Goal: Task Accomplishment & Management: Complete application form

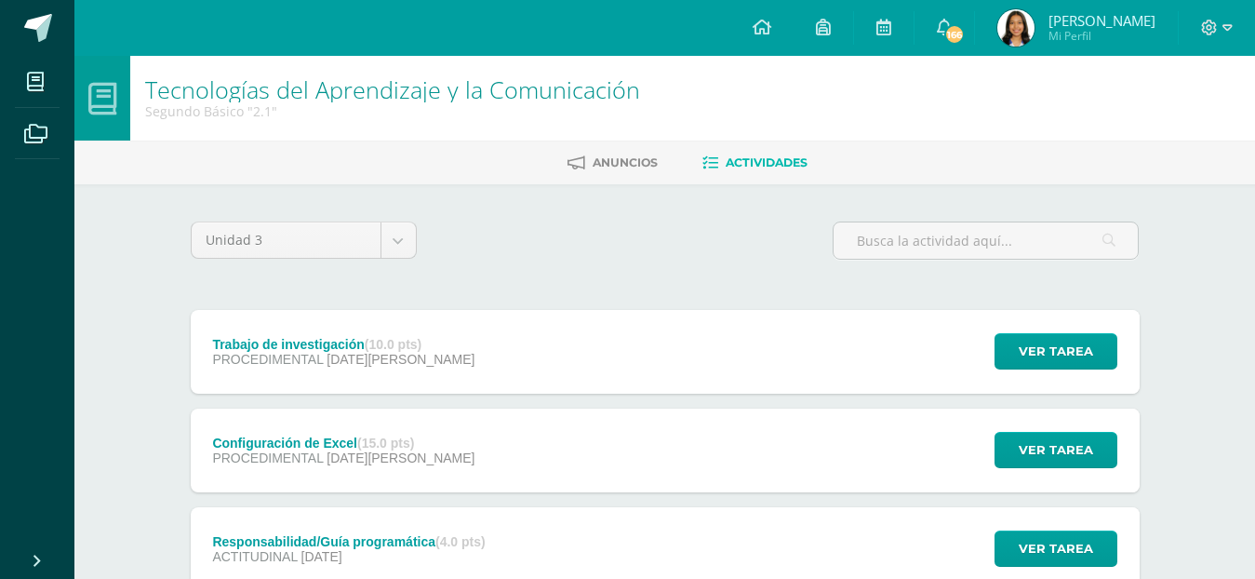
scroll to position [136, 0]
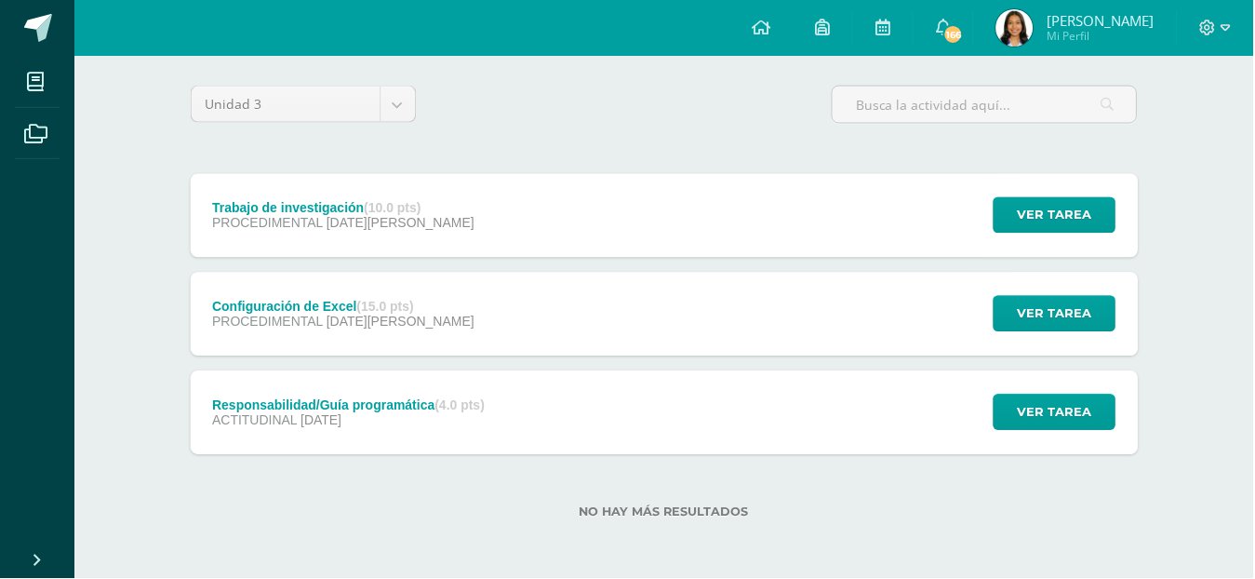
click at [501, 335] on div "Configuración de Excel (15.0 pts) PROCEDIMENTAL 06 de Agosto Ver tarea Configur…" at bounding box center [665, 315] width 949 height 84
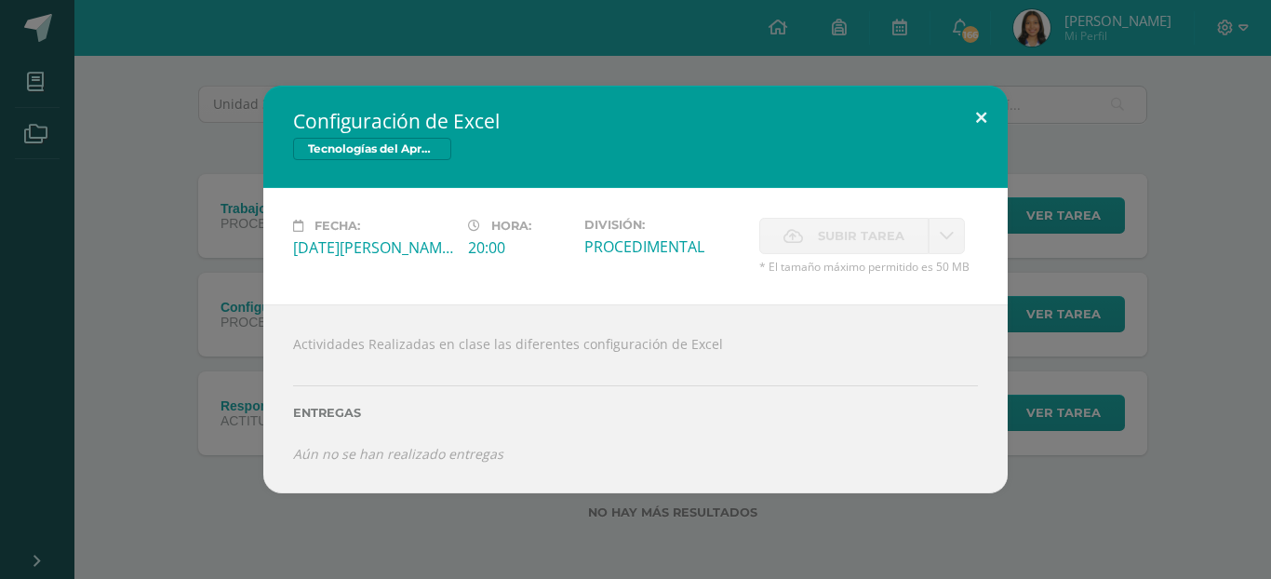
click at [986, 108] on button at bounding box center [981, 117] width 53 height 63
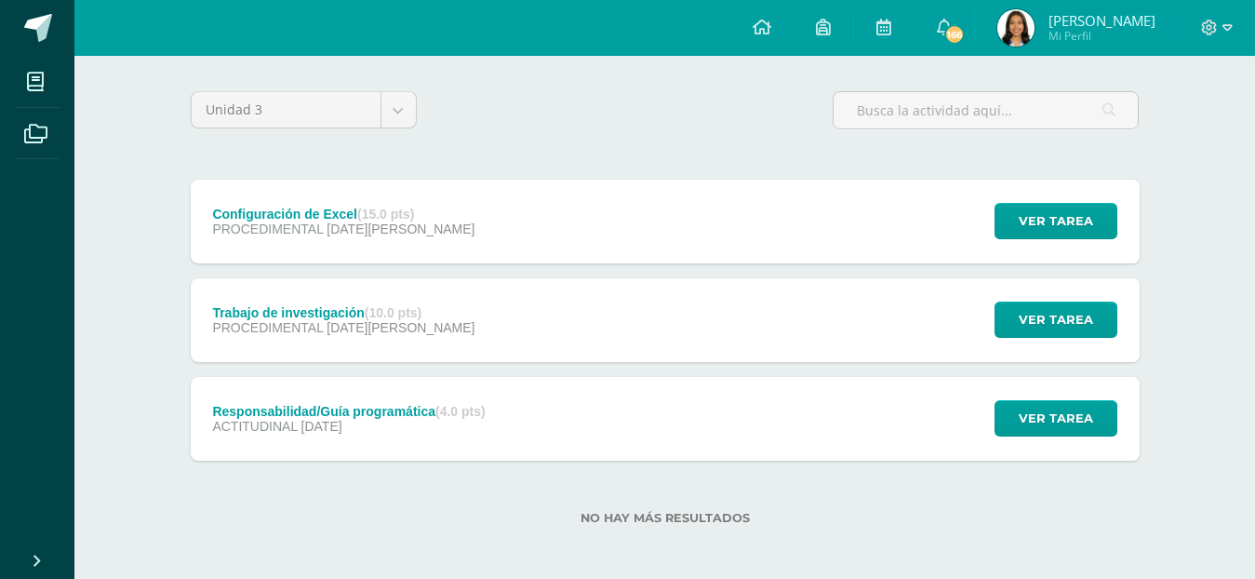
scroll to position [136, 0]
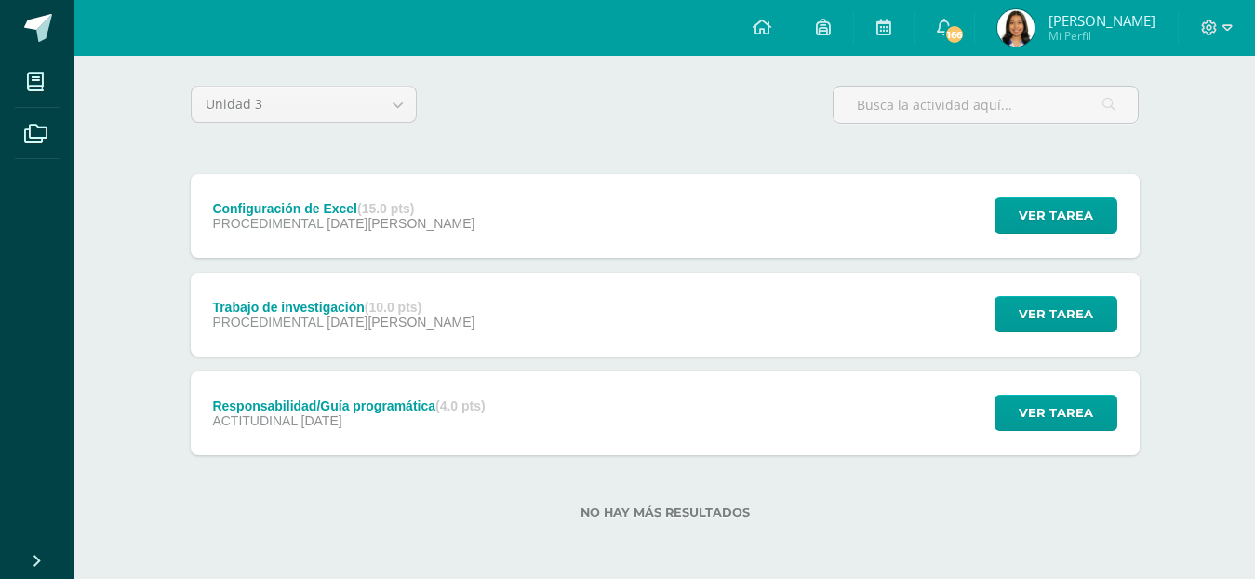
click at [556, 309] on div "Trabajo de investigación (10.0 pts) PROCEDIMENTAL 06 de Agosto Ver tarea Trabaj…" at bounding box center [665, 315] width 949 height 84
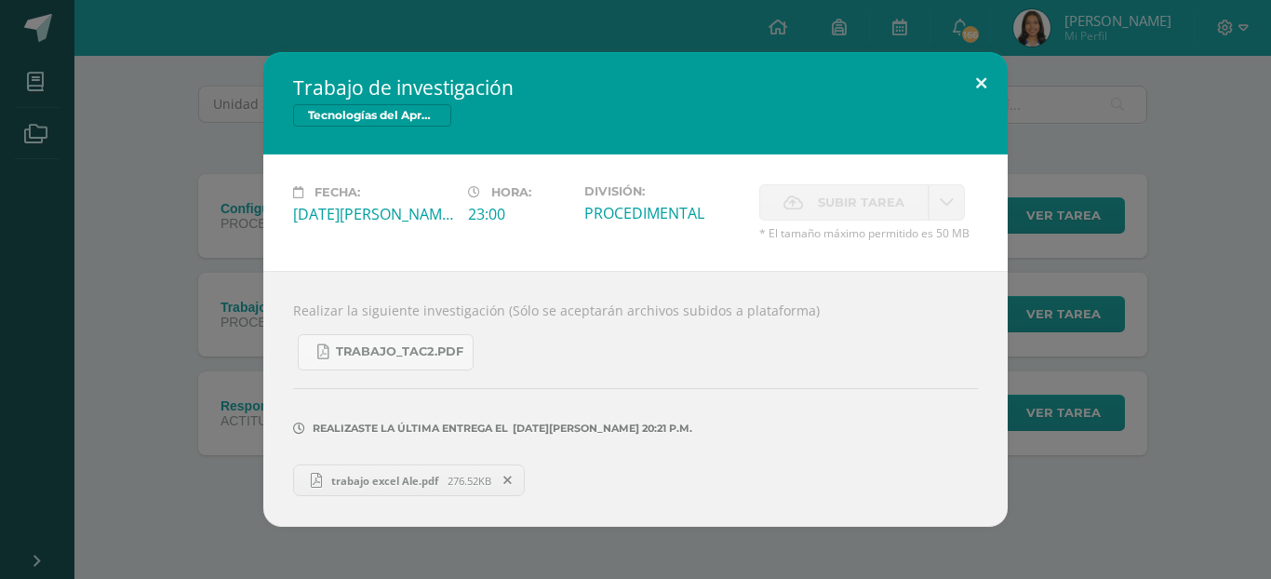
click at [988, 69] on button at bounding box center [981, 83] width 53 height 63
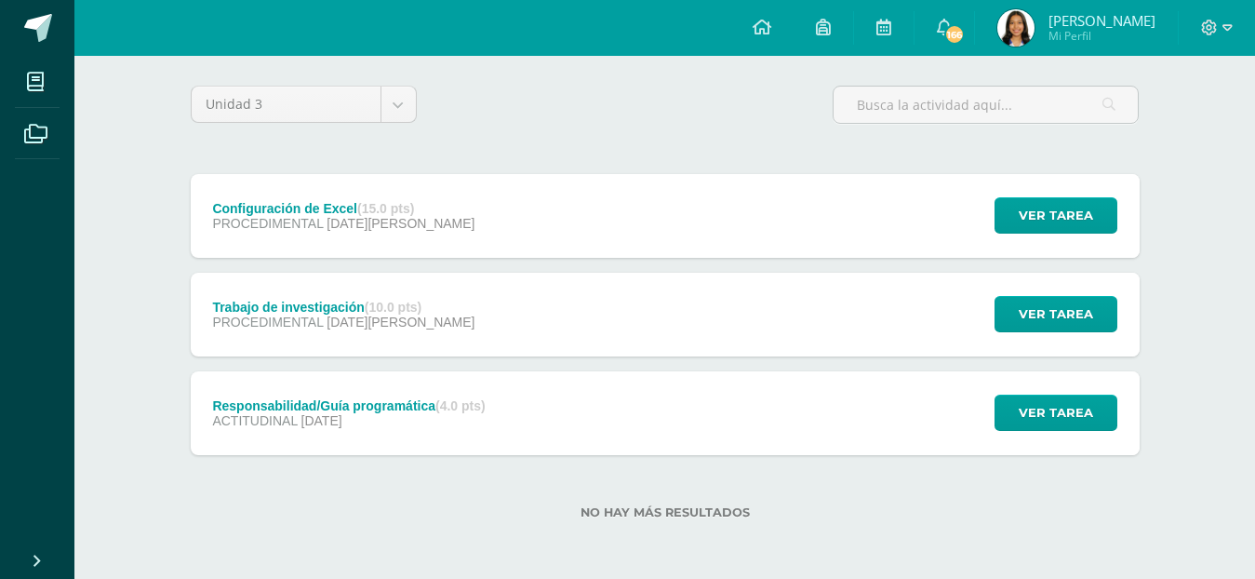
click at [802, 216] on div "Configuración de Excel (15.0 pts) PROCEDIMENTAL [DATE][PERSON_NAME] Ver tarea C…" at bounding box center [665, 216] width 949 height 84
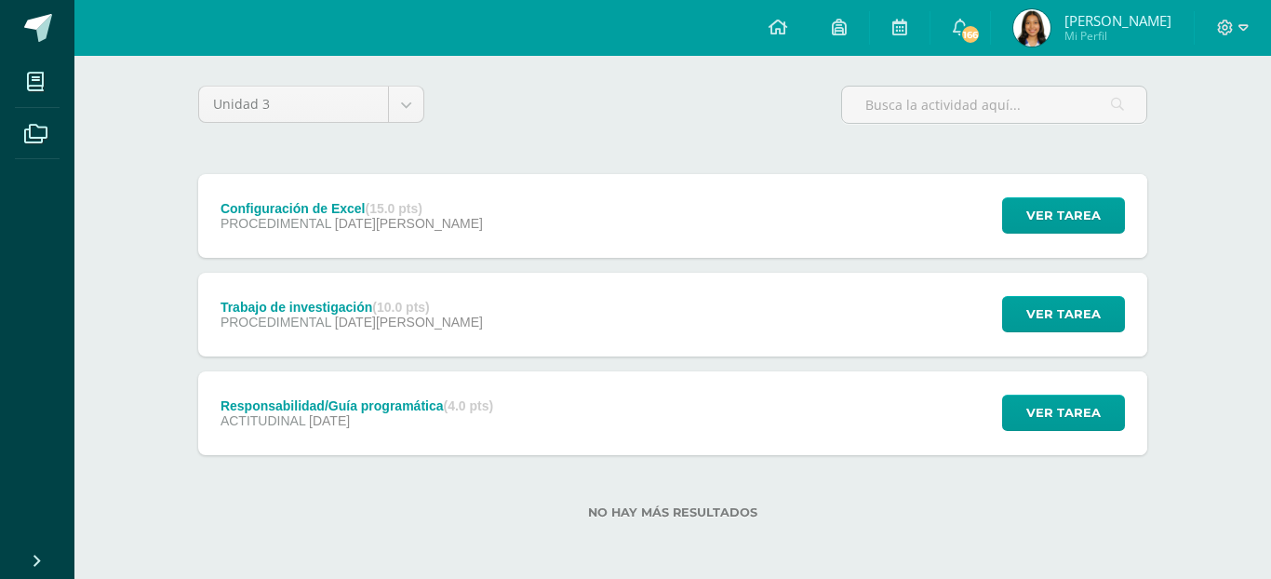
click at [0, 0] on div "Tecnologías del Aprendizaje y la Comunicación" at bounding box center [0, 0] width 0 height 0
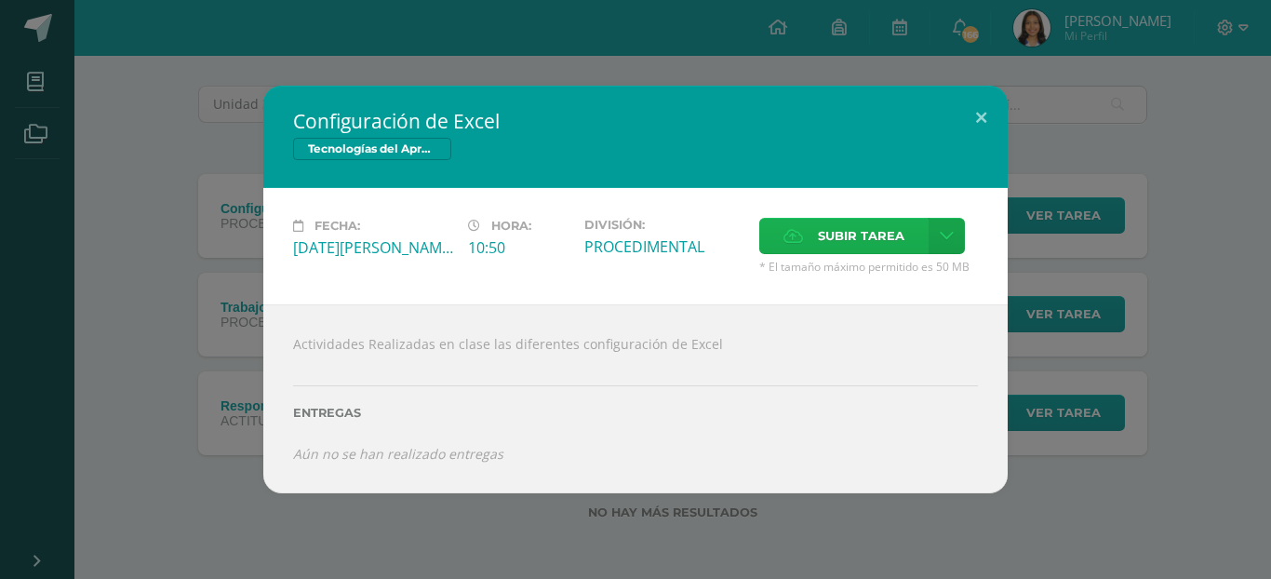
click at [819, 233] on span "Subir tarea" at bounding box center [861, 236] width 87 height 34
click at [0, 0] on input "Subir tarea" at bounding box center [0, 0] width 0 height 0
click at [1105, 549] on div "Configuración de Excel Tecnologías del Aprendizaje y la Comunicación Fecha: [DA…" at bounding box center [635, 289] width 1271 height 579
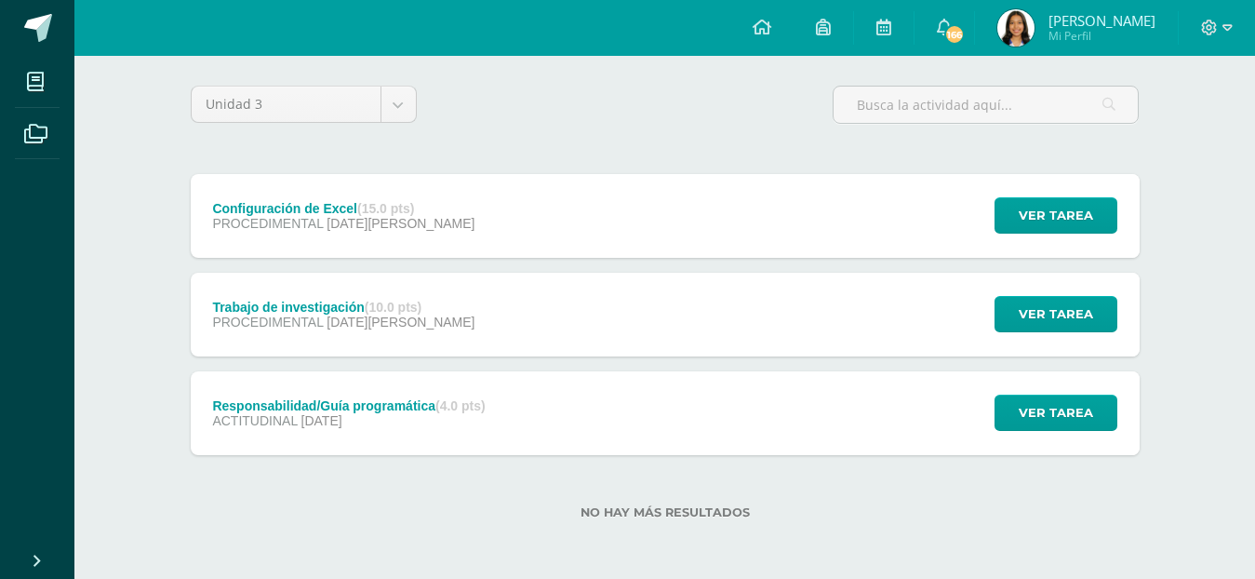
scroll to position [37, 0]
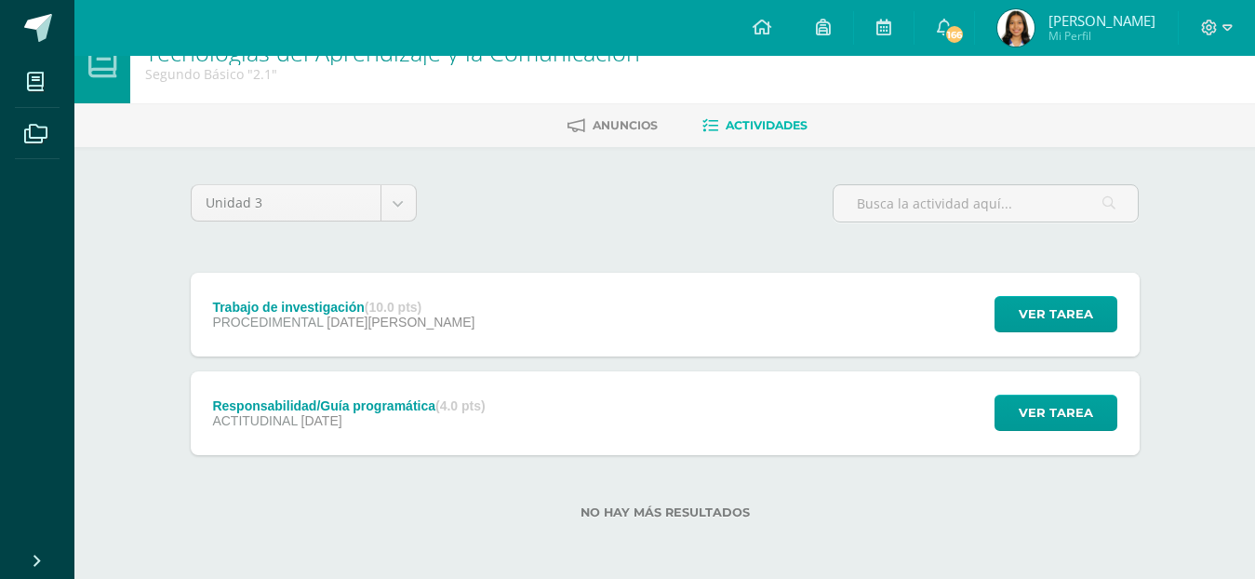
click at [808, 350] on div "Trabajo de investigación (10.0 pts) PROCEDIMENTAL 06 de Agosto Ver tarea Trabaj…" at bounding box center [665, 315] width 949 height 84
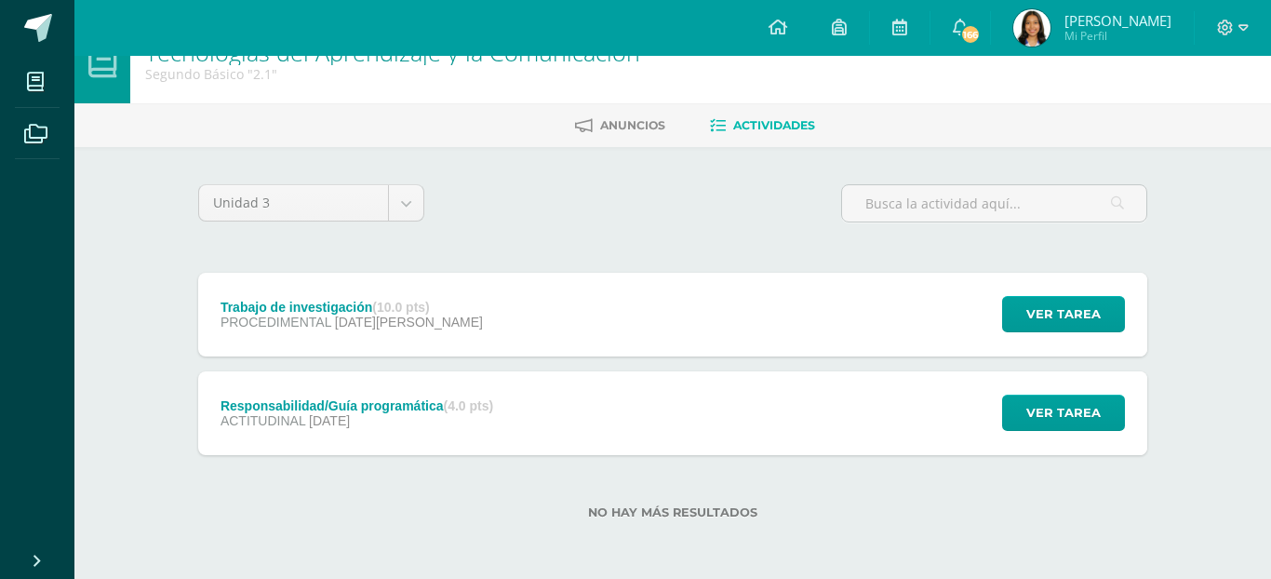
click at [0, 0] on div "TRABAJO_TAC2.pdf" at bounding box center [0, 0] width 0 height 0
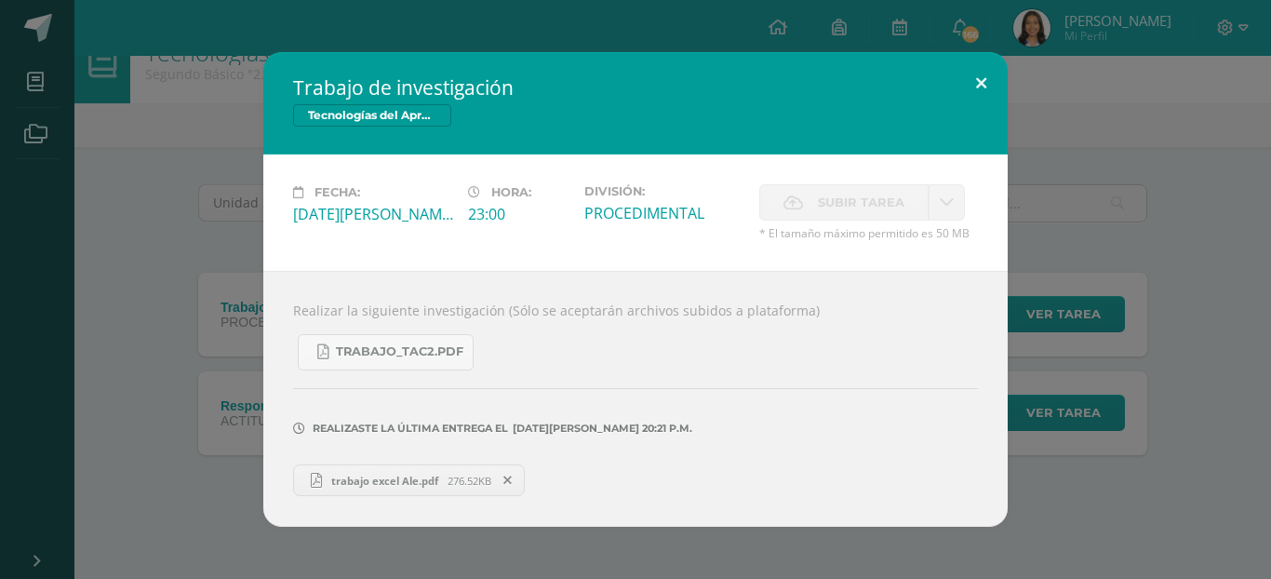
click at [984, 93] on button at bounding box center [981, 83] width 53 height 63
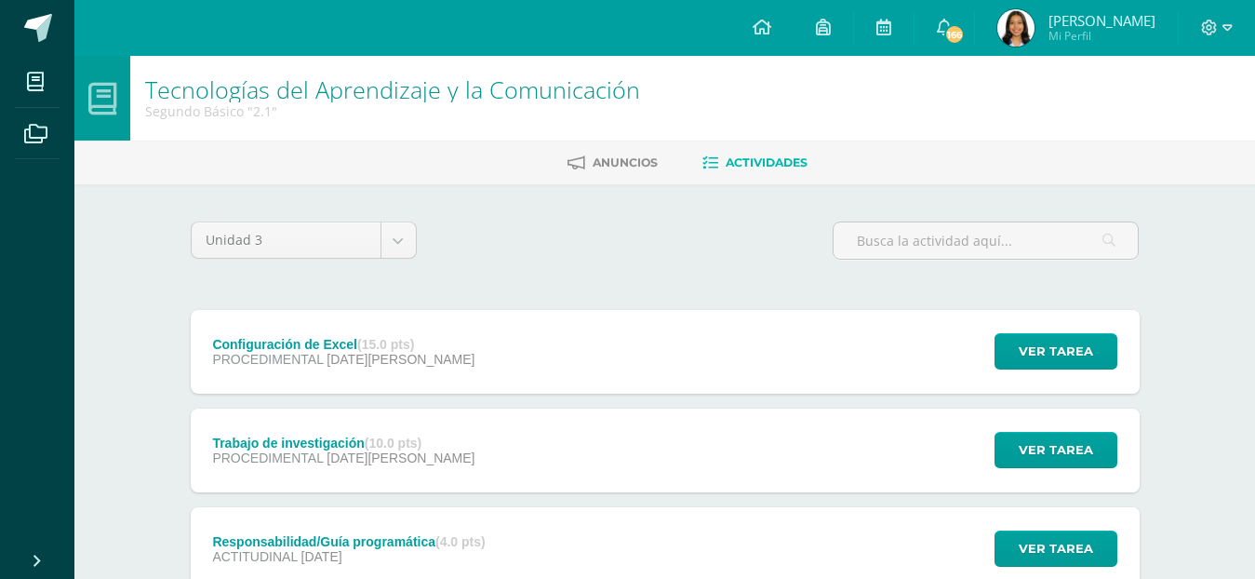
click at [447, 389] on div "Configuración de Excel (15.0 pts) PROCEDIMENTAL [DATE][PERSON_NAME] Ver tarea C…" at bounding box center [665, 352] width 949 height 84
click at [0, 0] on div "Cargando contenido" at bounding box center [0, 0] width 0 height 0
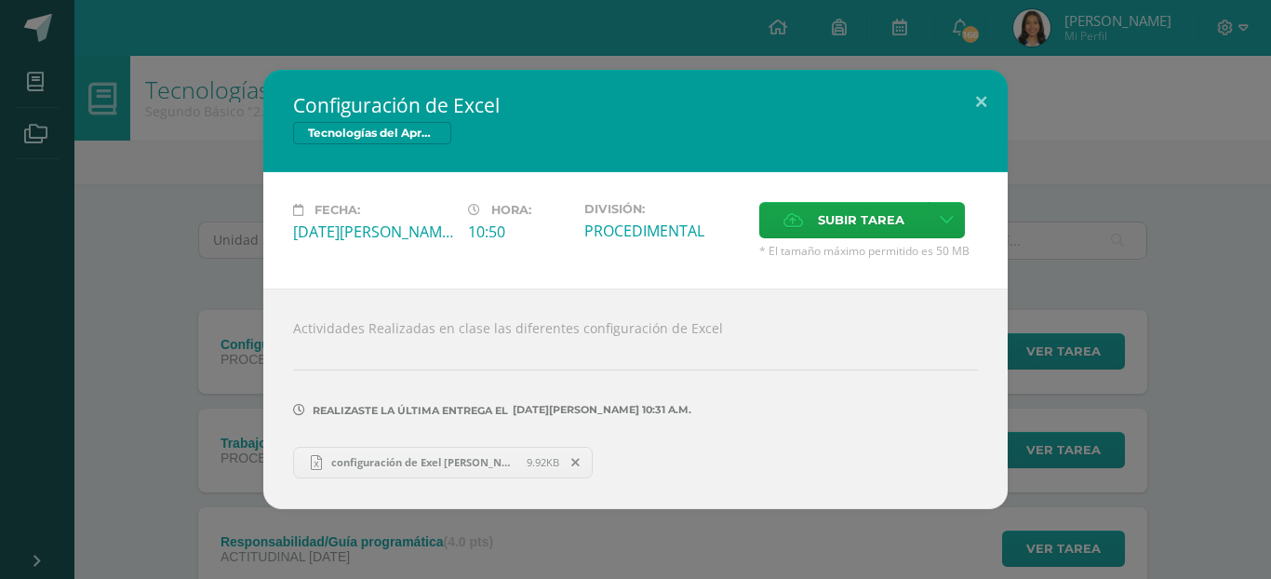
click at [445, 456] on span "configuración de Exel [PERSON_NAME] 2.1.xlsx" at bounding box center [424, 462] width 205 height 14
click at [569, 460] on span at bounding box center [576, 462] width 32 height 20
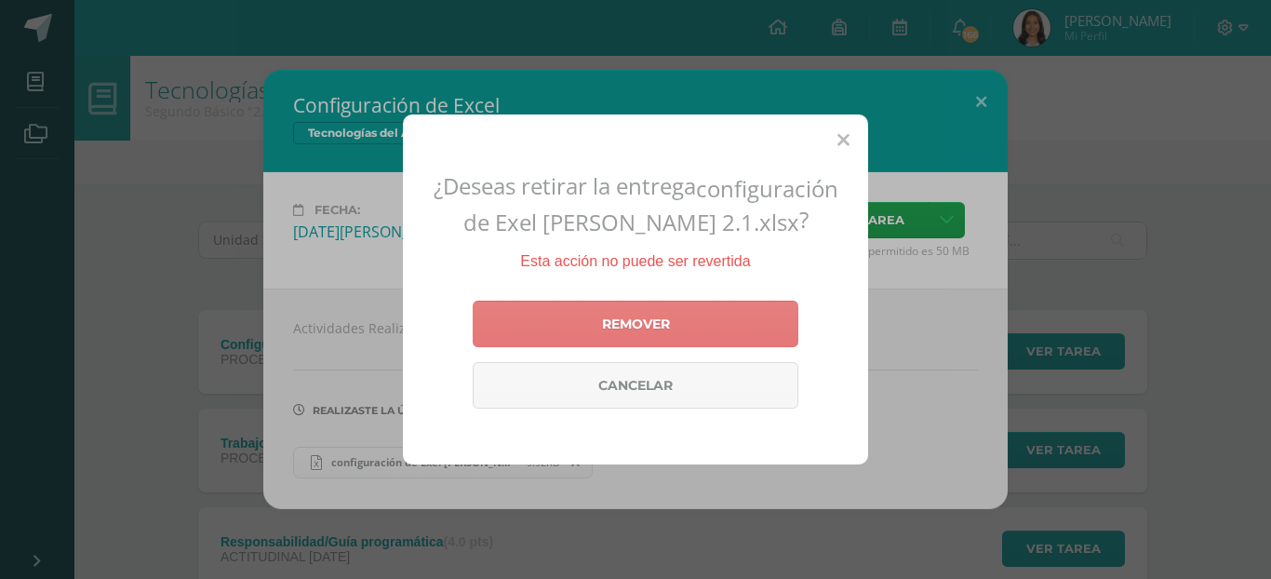
click at [649, 314] on link "Remover" at bounding box center [636, 324] width 326 height 47
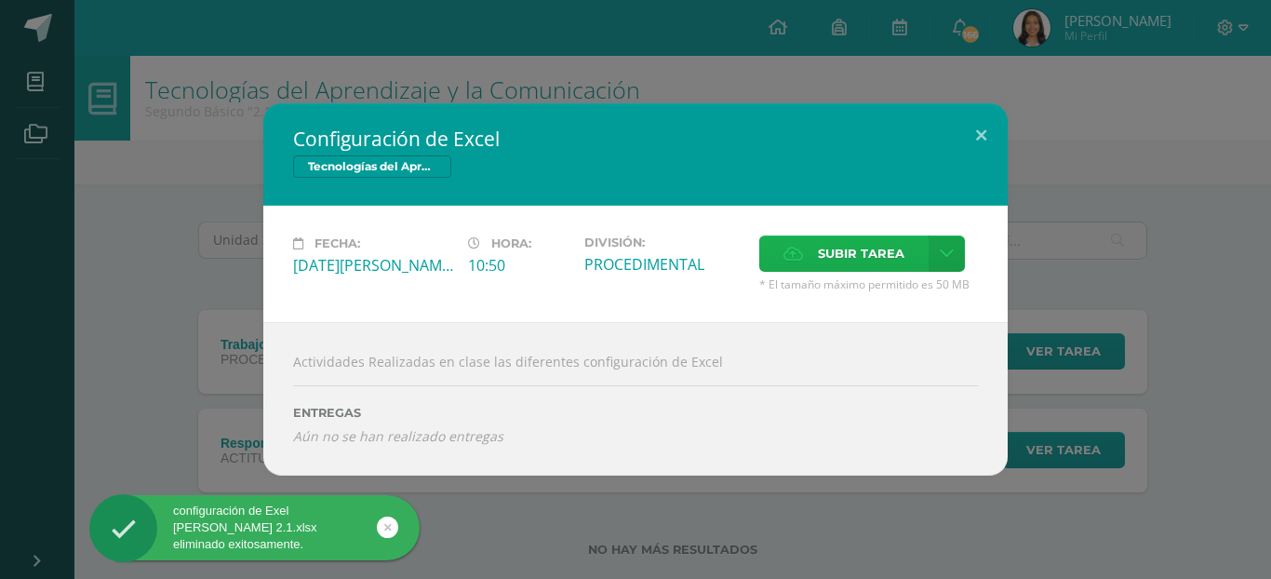
click at [813, 262] on label "Subir tarea" at bounding box center [843, 253] width 169 height 36
click at [0, 0] on input "Subir tarea" at bounding box center [0, 0] width 0 height 0
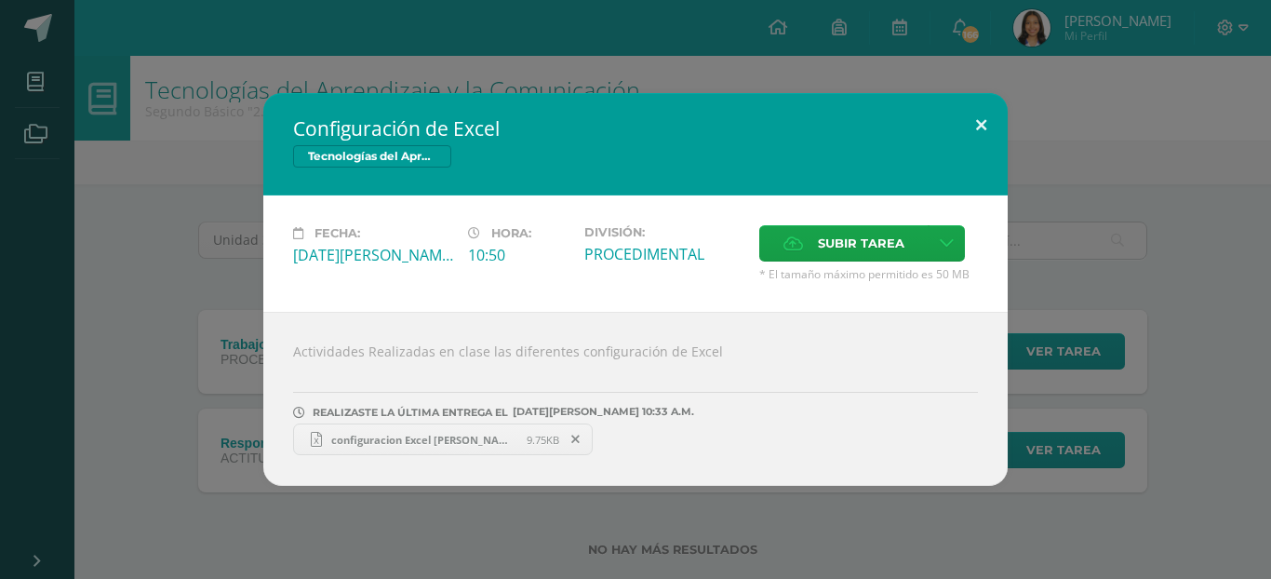
click at [1003, 120] on button at bounding box center [981, 124] width 53 height 63
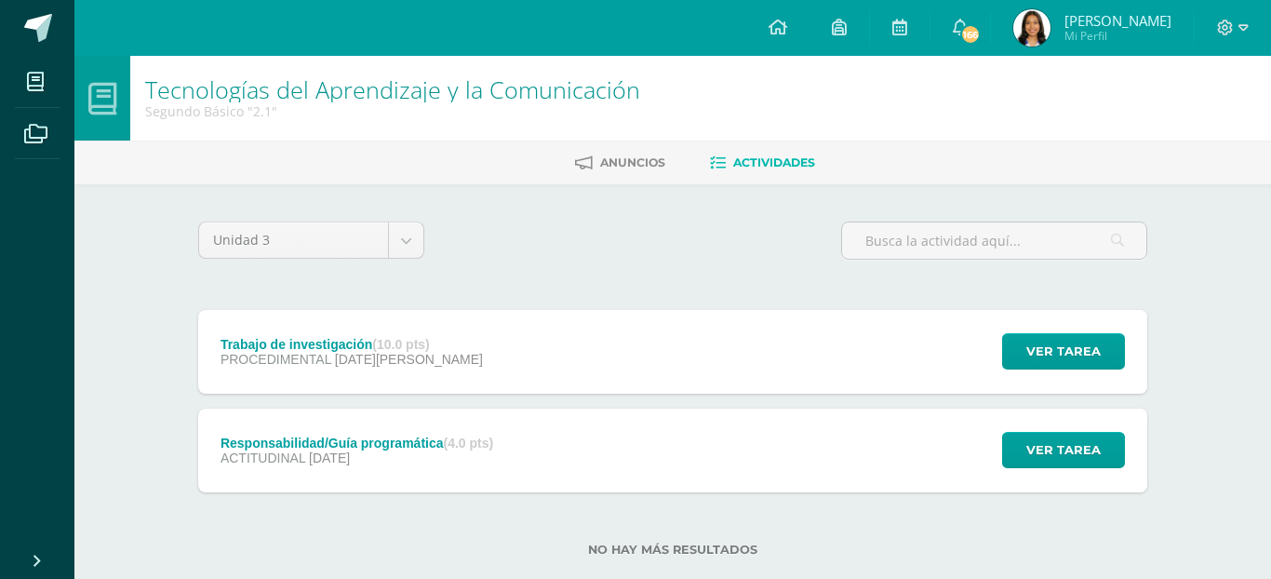
click at [1003, 120] on div "Configuración de Excel Tecnologías del Aprendizaje y la Comunicación Fecha: [DA…" at bounding box center [635, 289] width 1256 height 393
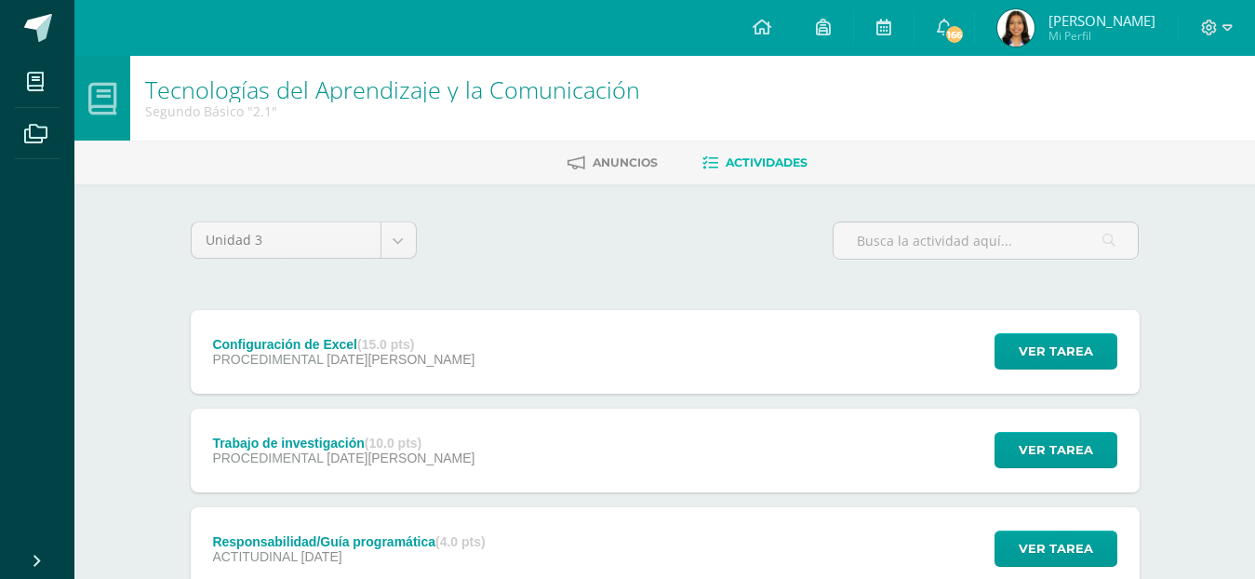
click at [515, 347] on div "Configuración de Excel (15.0 pts) PROCEDIMENTAL [DATE][PERSON_NAME] Ver tarea C…" at bounding box center [665, 352] width 949 height 84
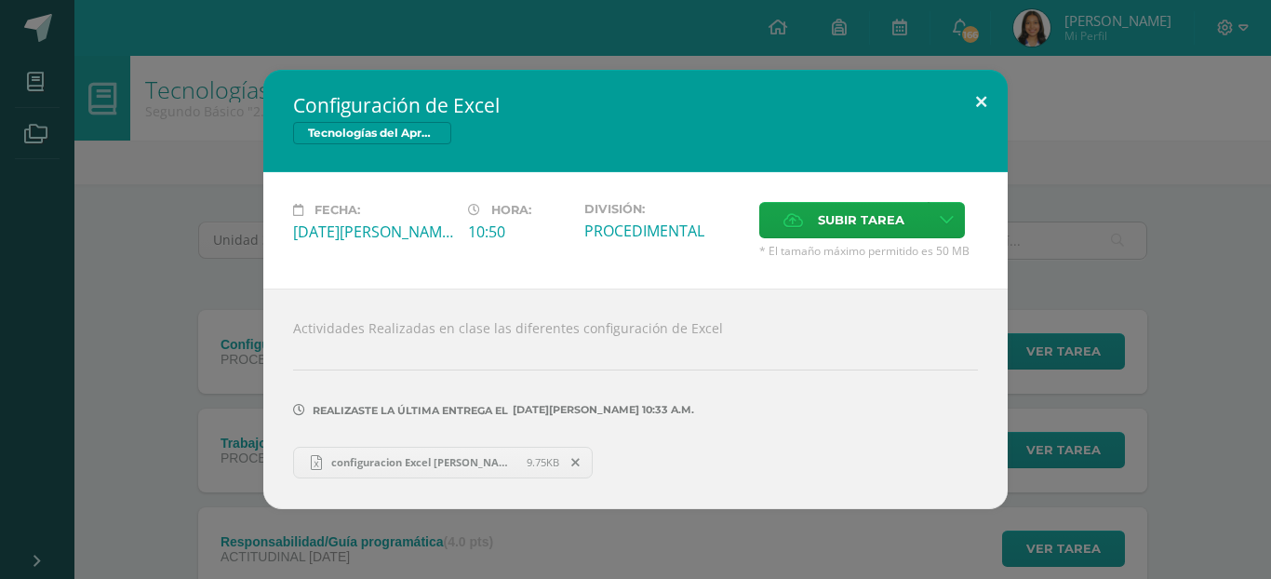
click at [971, 90] on button at bounding box center [981, 101] width 53 height 63
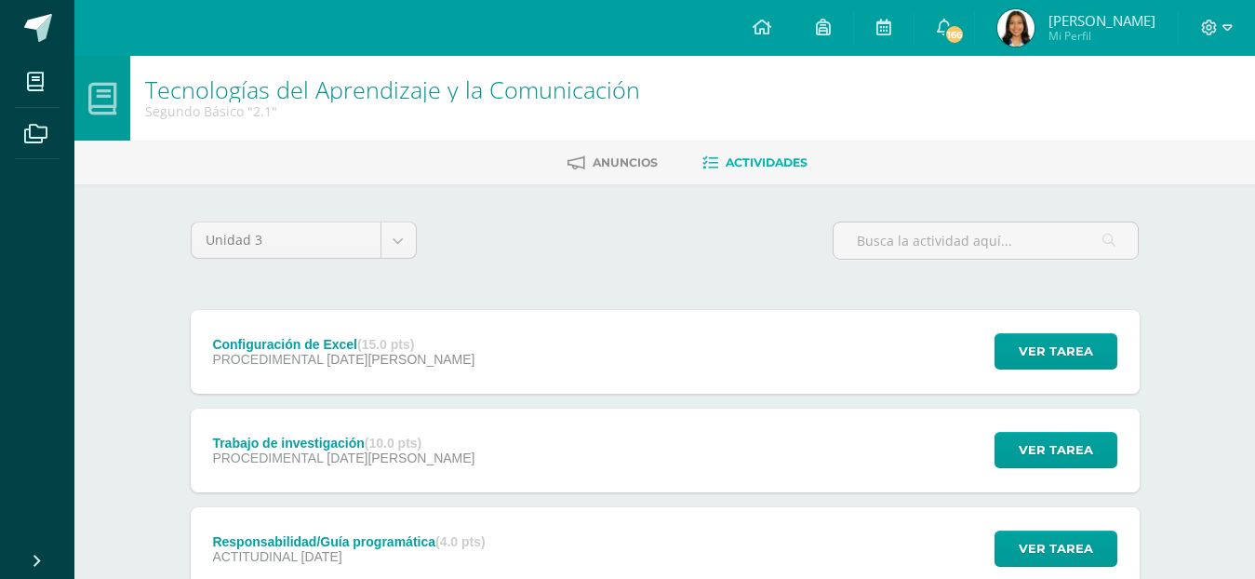
click at [783, 336] on div "Configuración de Excel (15.0 pts) PROCEDIMENTAL 13 de Agosto Ver tarea Configur…" at bounding box center [665, 352] width 949 height 84
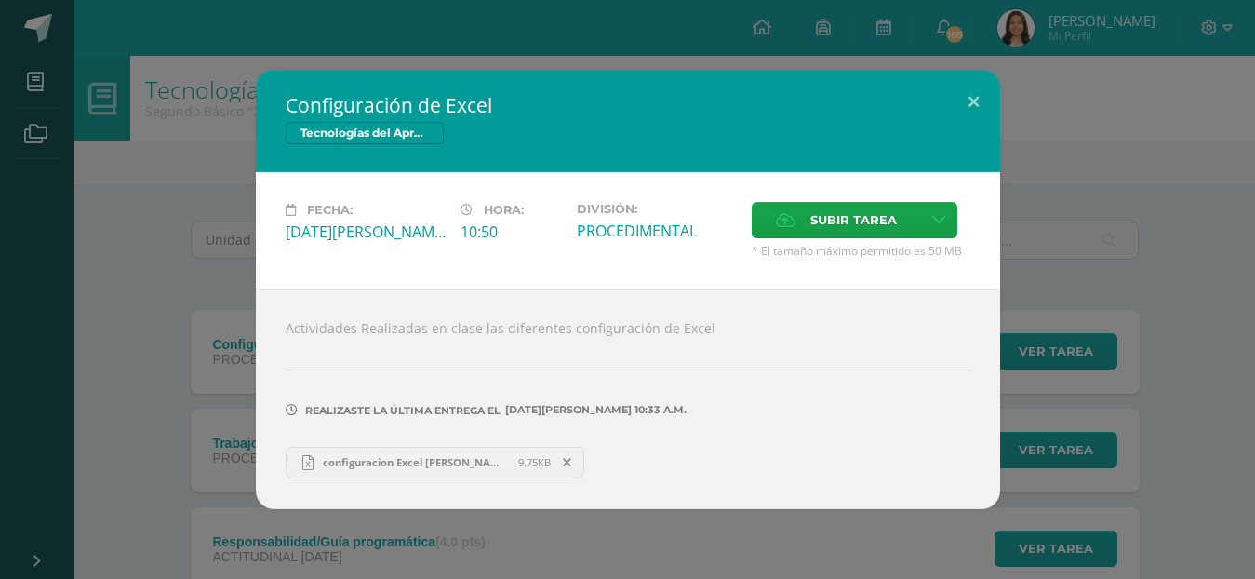
click at [783, 337] on div at bounding box center [628, 344] width 685 height 15
